Goal: Transaction & Acquisition: Subscribe to service/newsletter

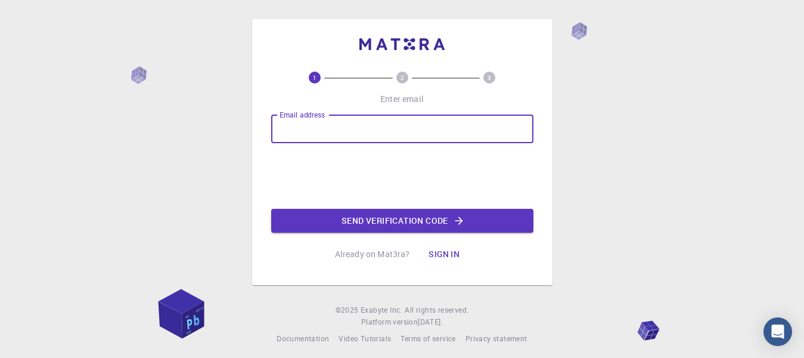
click at [352, 137] on input "Email address" at bounding box center [402, 128] width 262 height 29
type input "[EMAIL_ADDRESS][DOMAIN_NAME]"
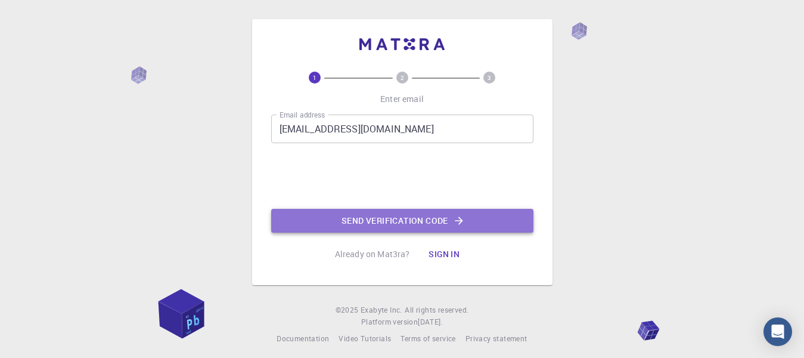
click at [383, 219] on button "Send verification code" at bounding box center [402, 221] width 262 height 24
